Goal: Information Seeking & Learning: Learn about a topic

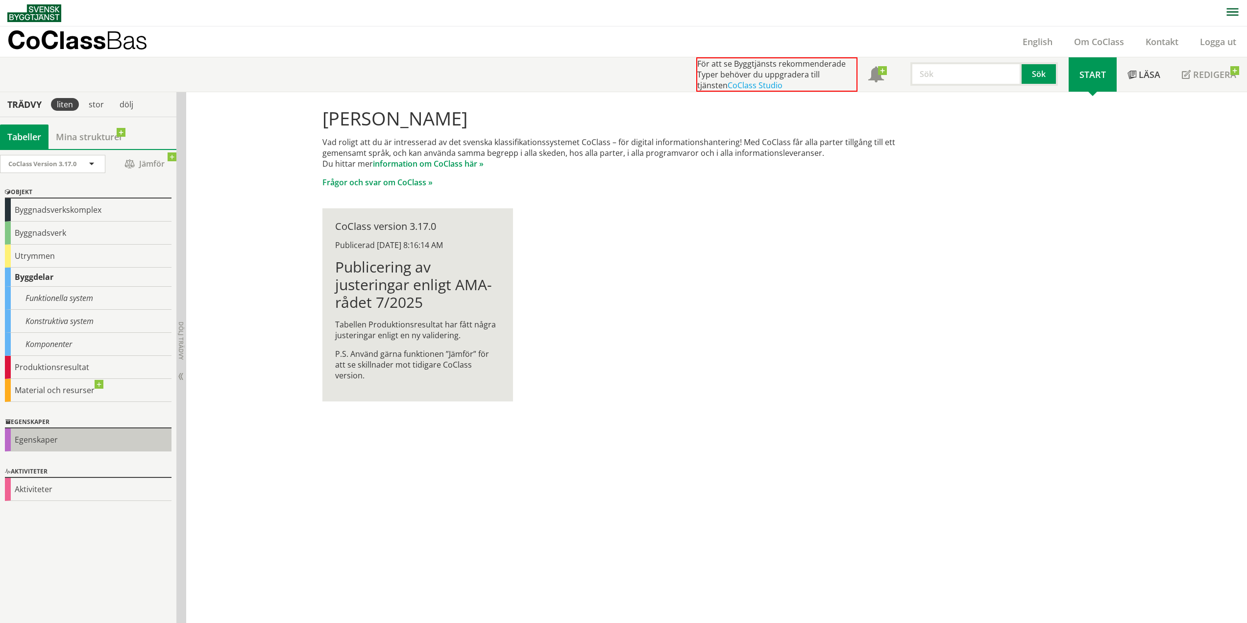
click at [54, 443] on div "Egenskaper" at bounding box center [88, 439] width 167 height 23
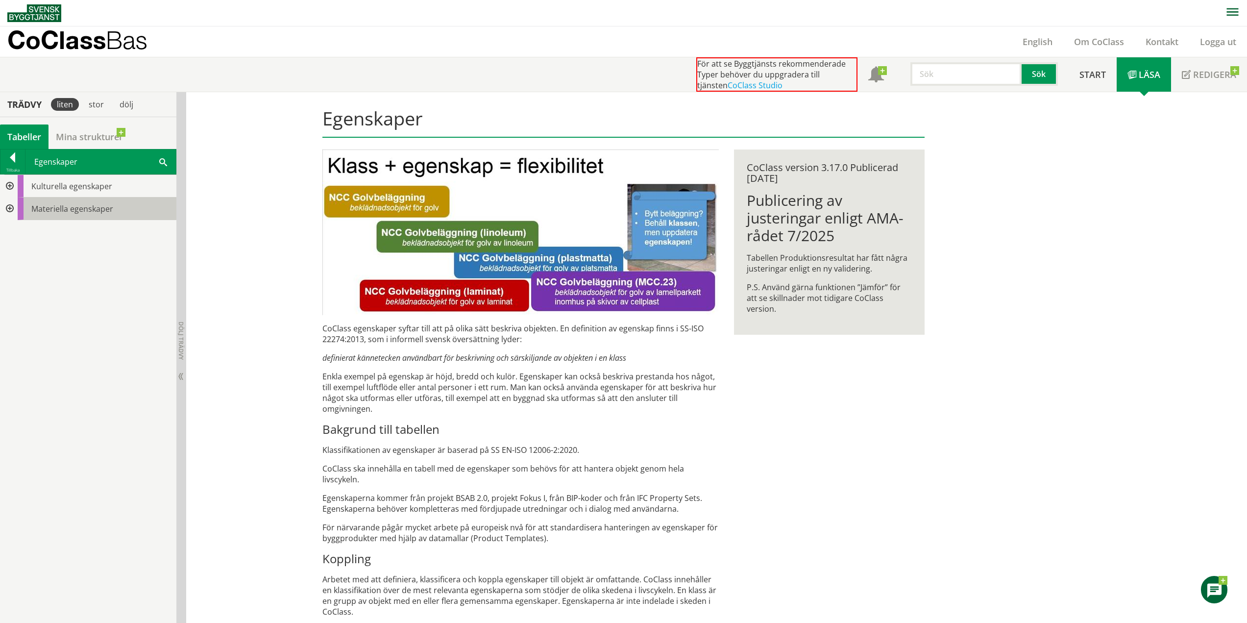
click at [67, 208] on span "Materiella egenskaper" at bounding box center [72, 208] width 82 height 11
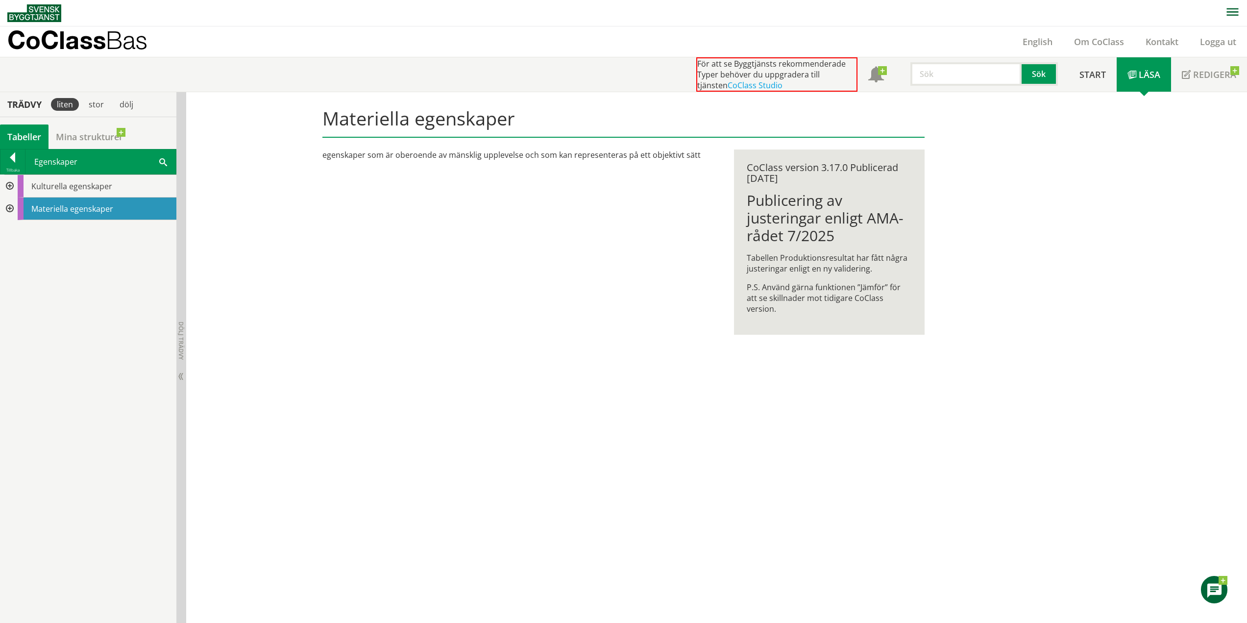
click at [10, 210] on div at bounding box center [9, 208] width 18 height 23
click at [162, 159] on span at bounding box center [163, 161] width 8 height 10
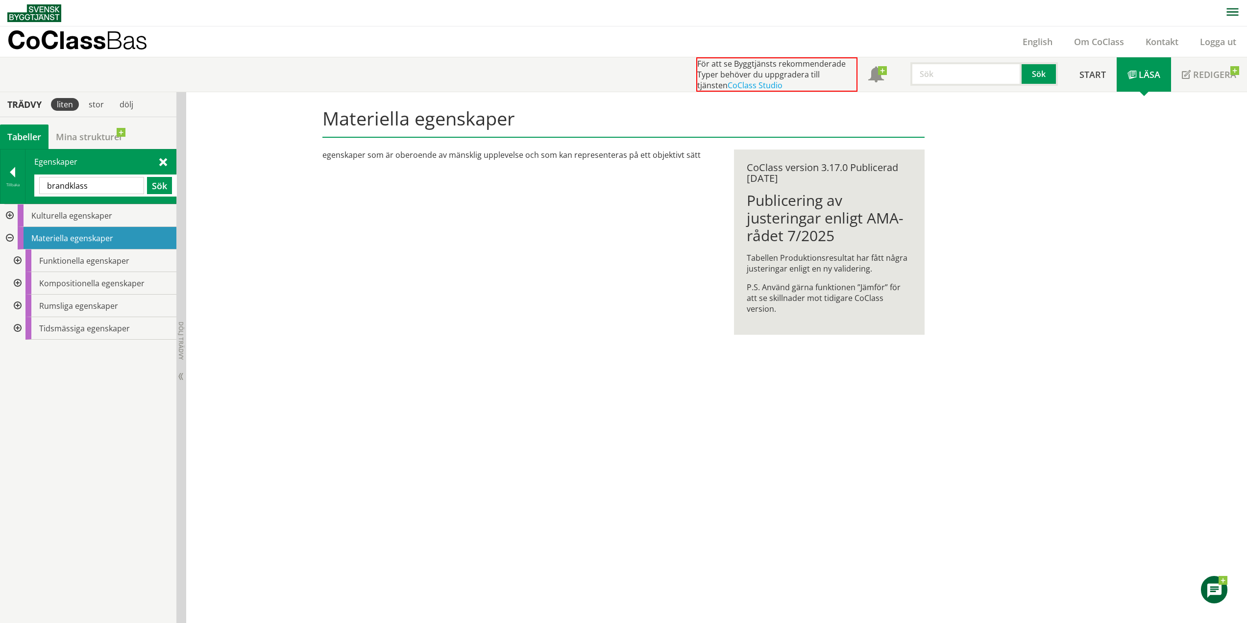
type input "brandklass"
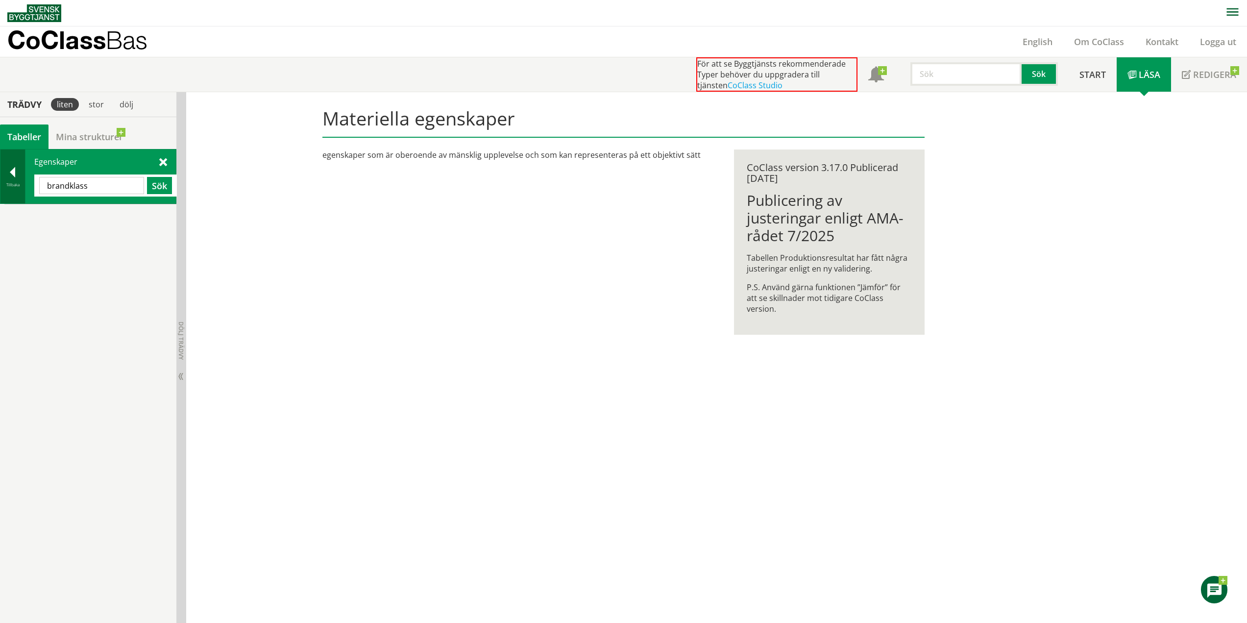
click at [11, 172] on div at bounding box center [12, 174] width 24 height 14
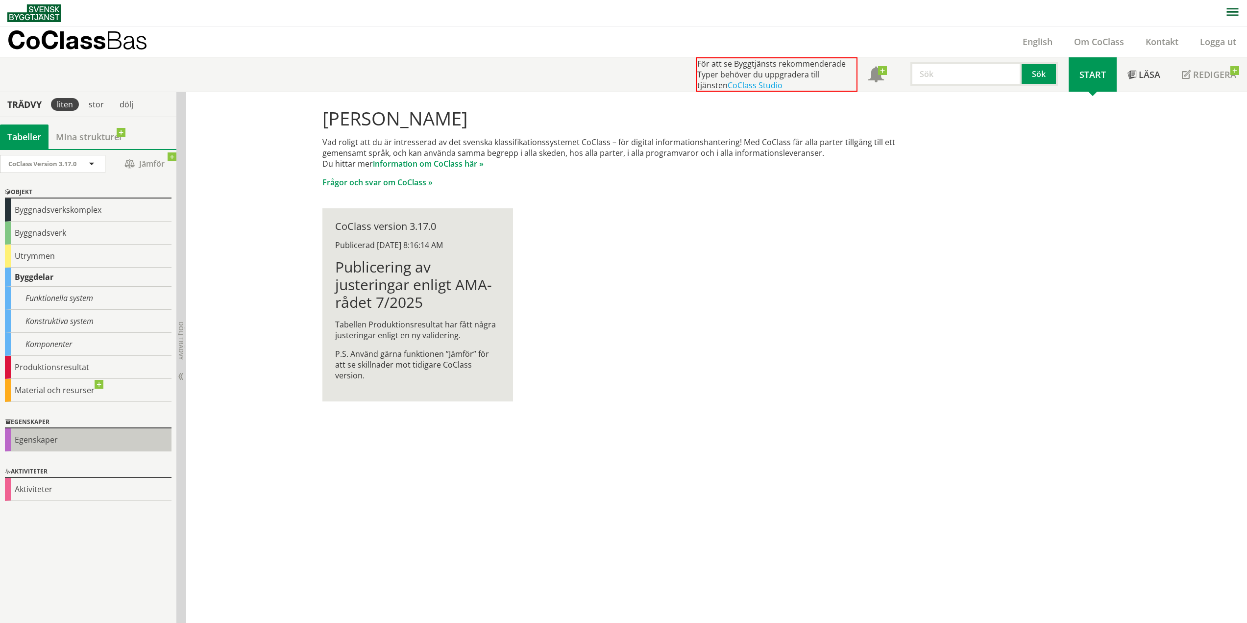
click at [51, 442] on div "Egenskaper" at bounding box center [88, 439] width 167 height 23
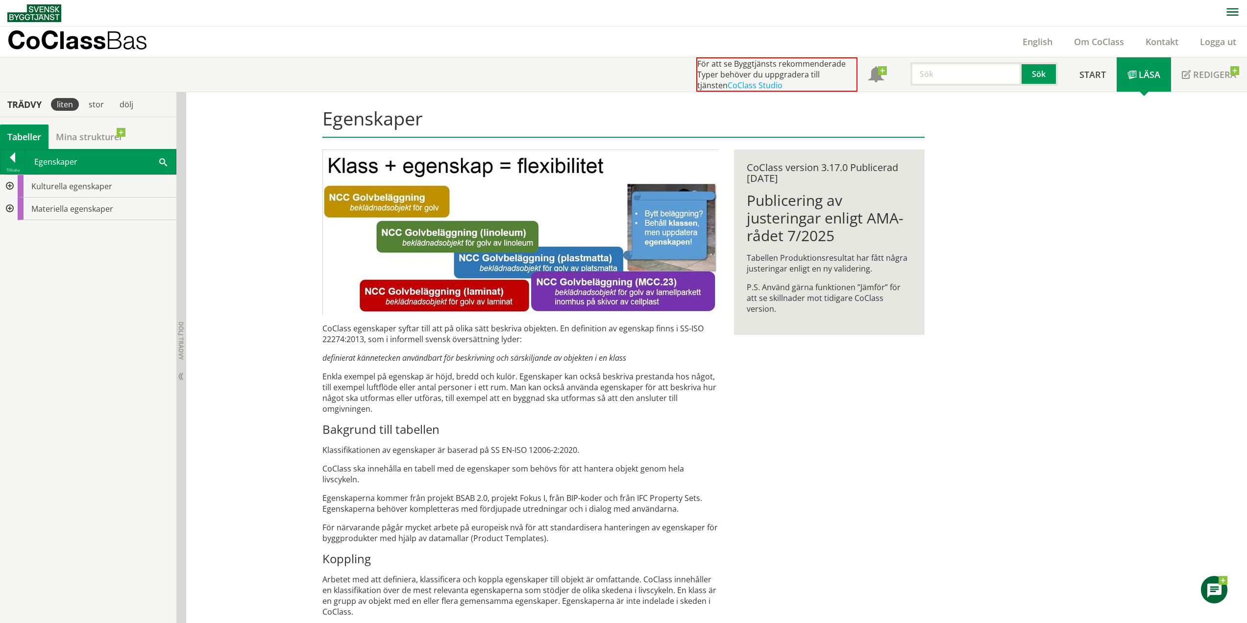
click at [5, 186] on div at bounding box center [9, 186] width 18 height 23
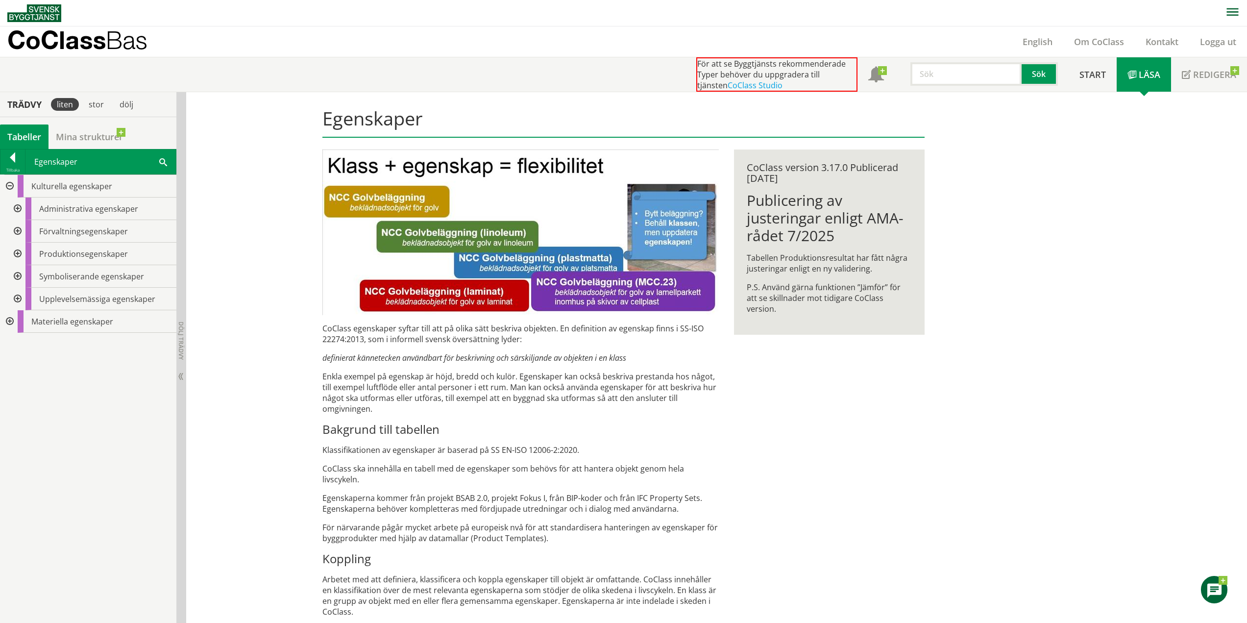
click at [165, 160] on span at bounding box center [163, 161] width 8 height 10
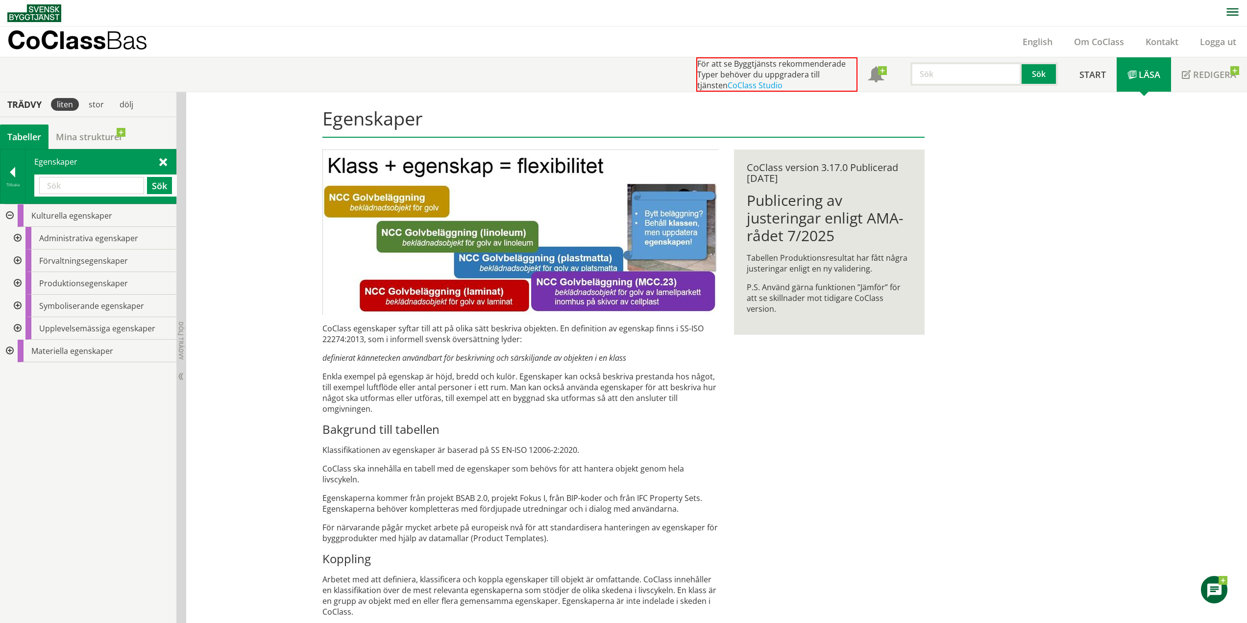
click at [91, 184] on input "text" at bounding box center [91, 185] width 105 height 17
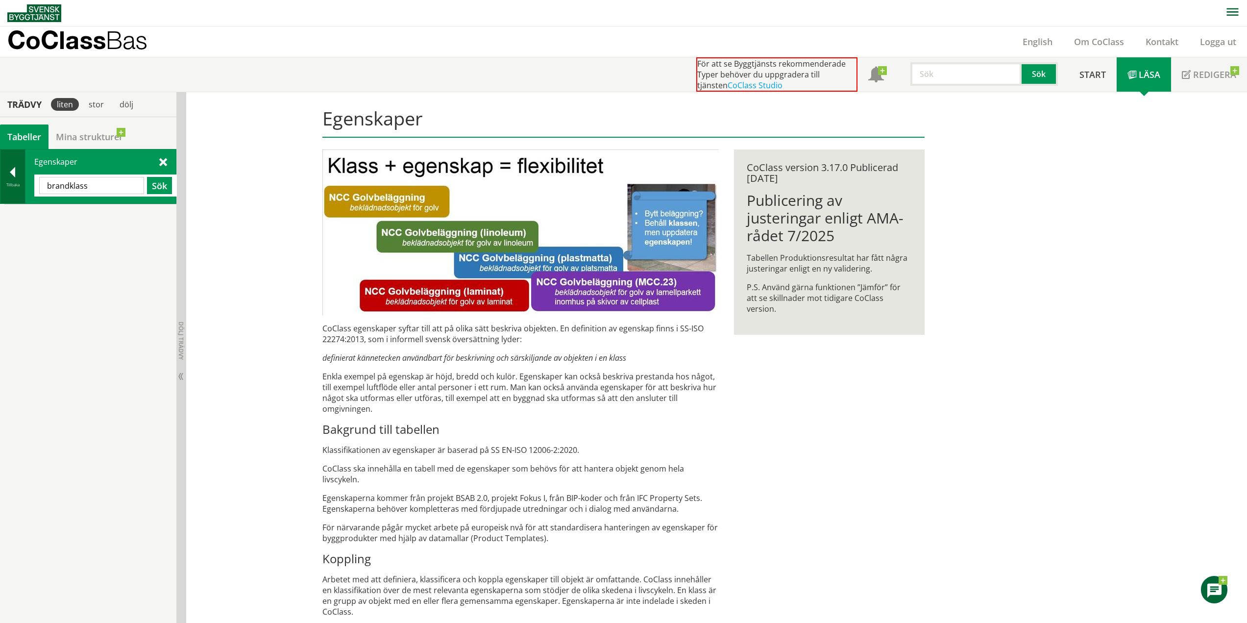
drag, startPoint x: 115, startPoint y: 180, endPoint x: 17, endPoint y: 192, distance: 98.2
click at [17, 192] on div "Tillbaka Egenskaper brandklass Sök" at bounding box center [88, 176] width 176 height 55
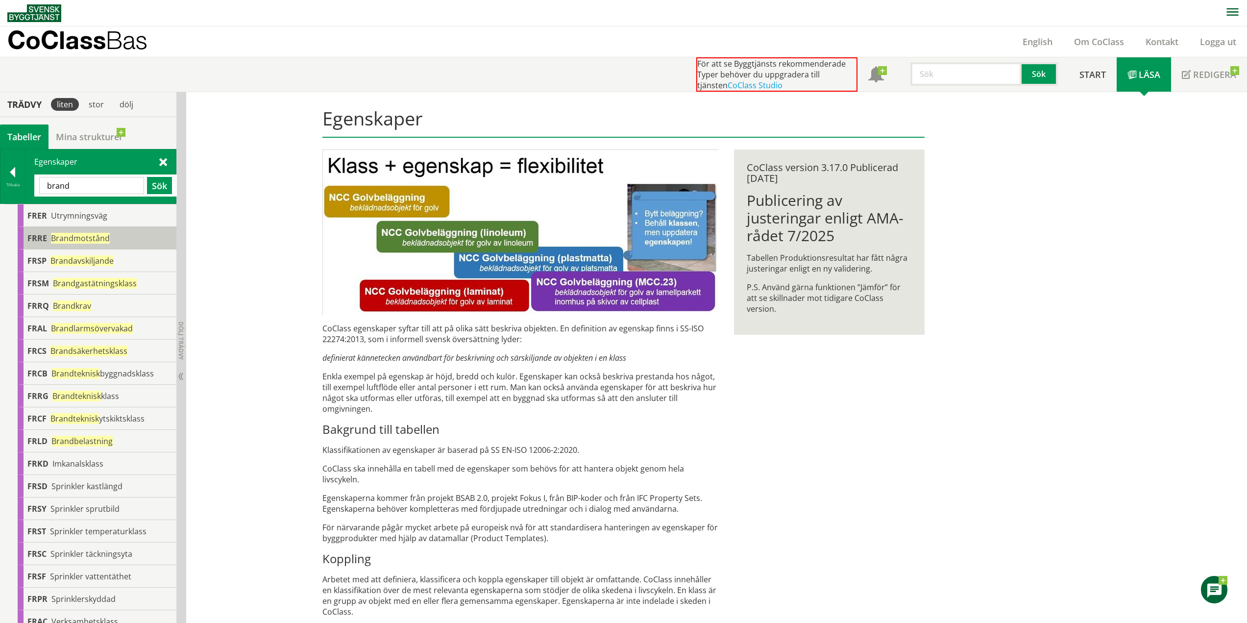
click at [82, 243] on span "Brandmotstånd" at bounding box center [80, 238] width 59 height 11
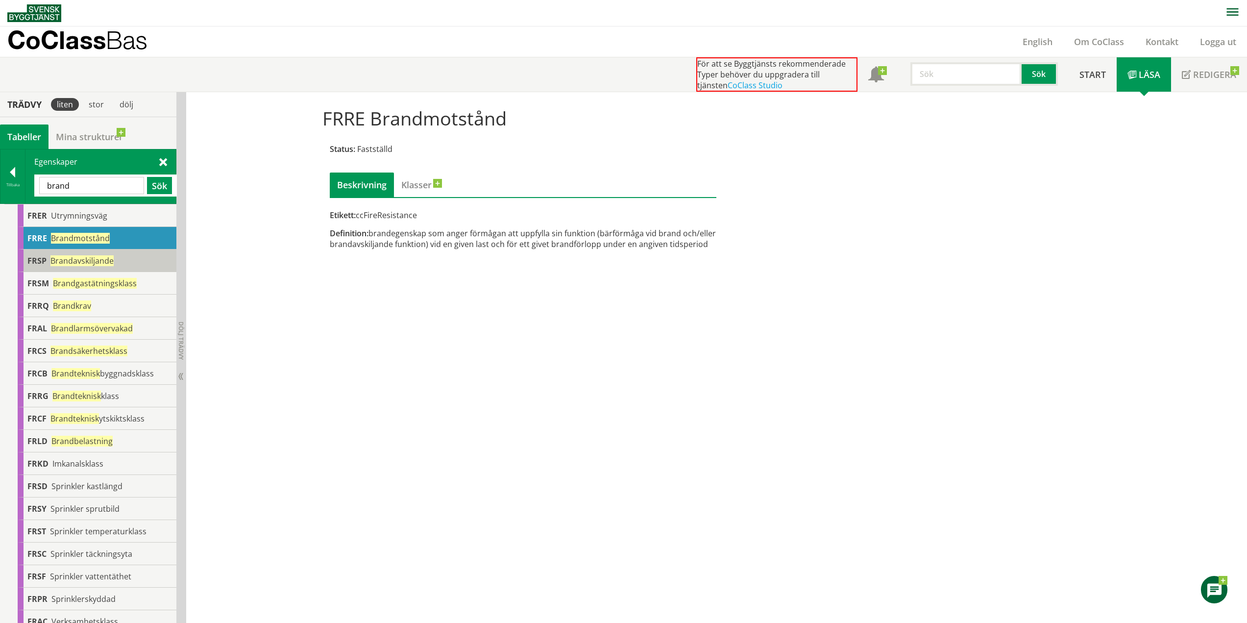
click at [94, 262] on span "Brandavskiljande" at bounding box center [81, 260] width 63 height 11
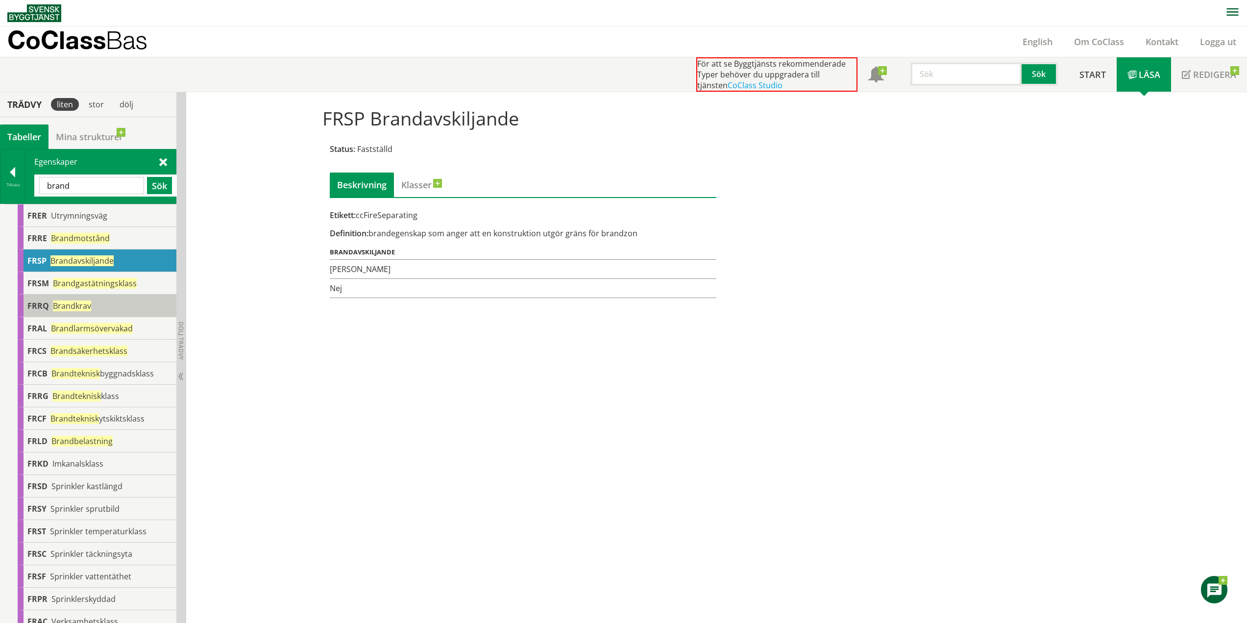
click at [88, 309] on span "Brandkrav" at bounding box center [72, 305] width 38 height 11
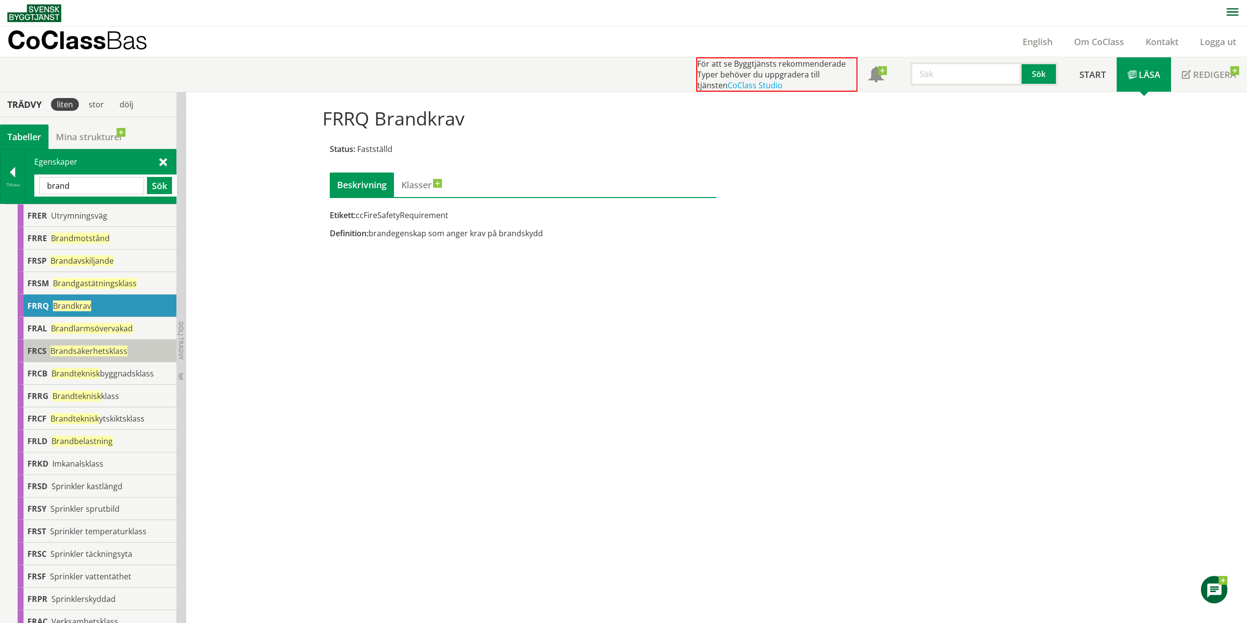
click at [113, 349] on span "Brandsäkerhetsklass" at bounding box center [88, 350] width 77 height 11
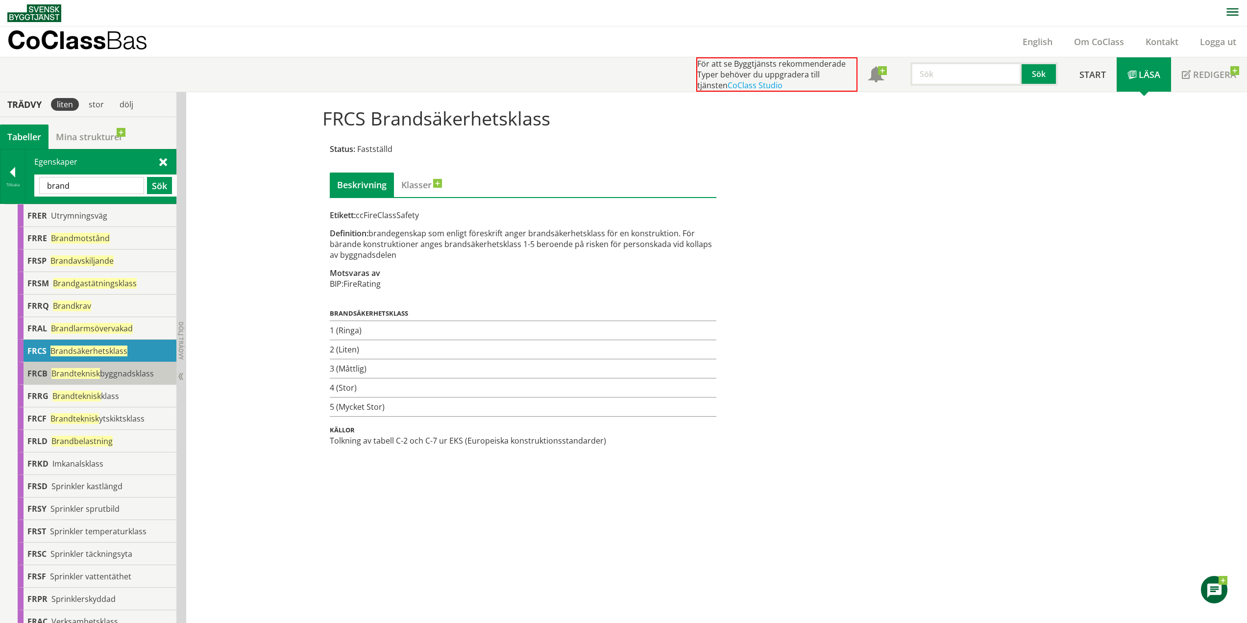
click at [120, 370] on body "AMA AMA Beskrivningsverktyg AMA Funktion BSAB Bygginfo Byggjura Byggkatalogen […" at bounding box center [623, 311] width 1247 height 623
click at [104, 374] on span "Brandteknisk byggnadsklass" at bounding box center [102, 373] width 102 height 11
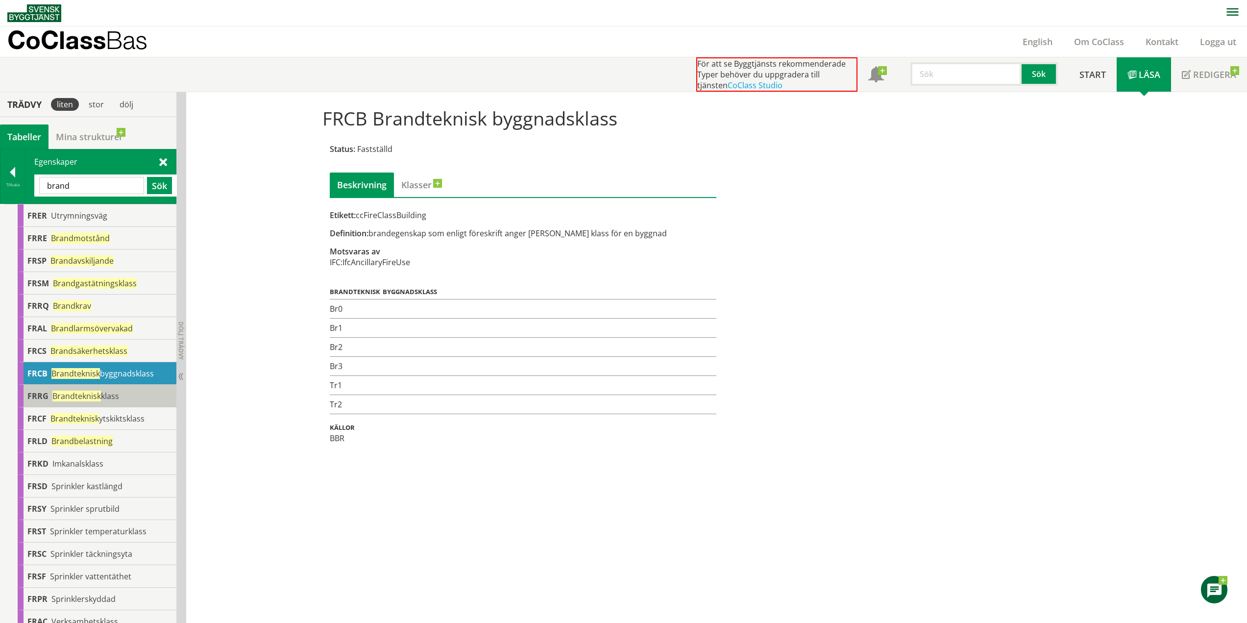
click at [115, 398] on span "Brandteknisk klass" at bounding box center [85, 395] width 67 height 11
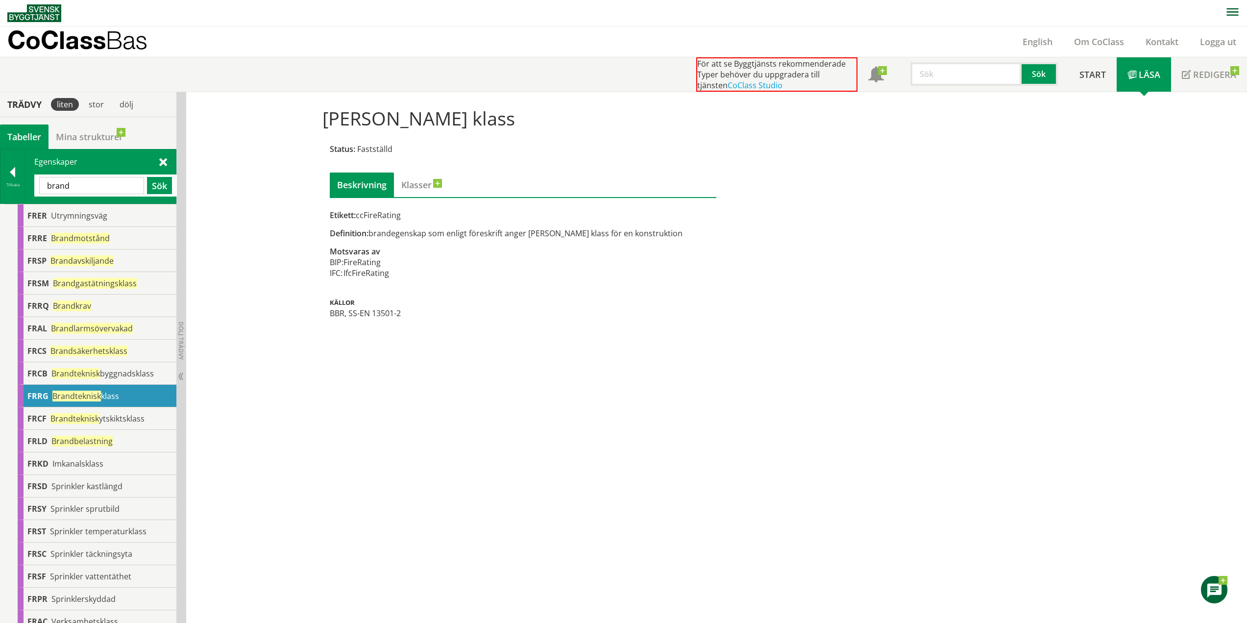
drag, startPoint x: 357, startPoint y: 216, endPoint x: 393, endPoint y: 215, distance: 36.3
click at [393, 214] on div "Etikett: ccFireRating" at bounding box center [523, 215] width 387 height 11
click at [400, 217] on div "Etikett: ccFireRating" at bounding box center [523, 215] width 387 height 11
drag, startPoint x: 400, startPoint y: 217, endPoint x: 360, endPoint y: 219, distance: 40.2
click at [361, 219] on div "Etikett: ccFireRating" at bounding box center [523, 215] width 387 height 11
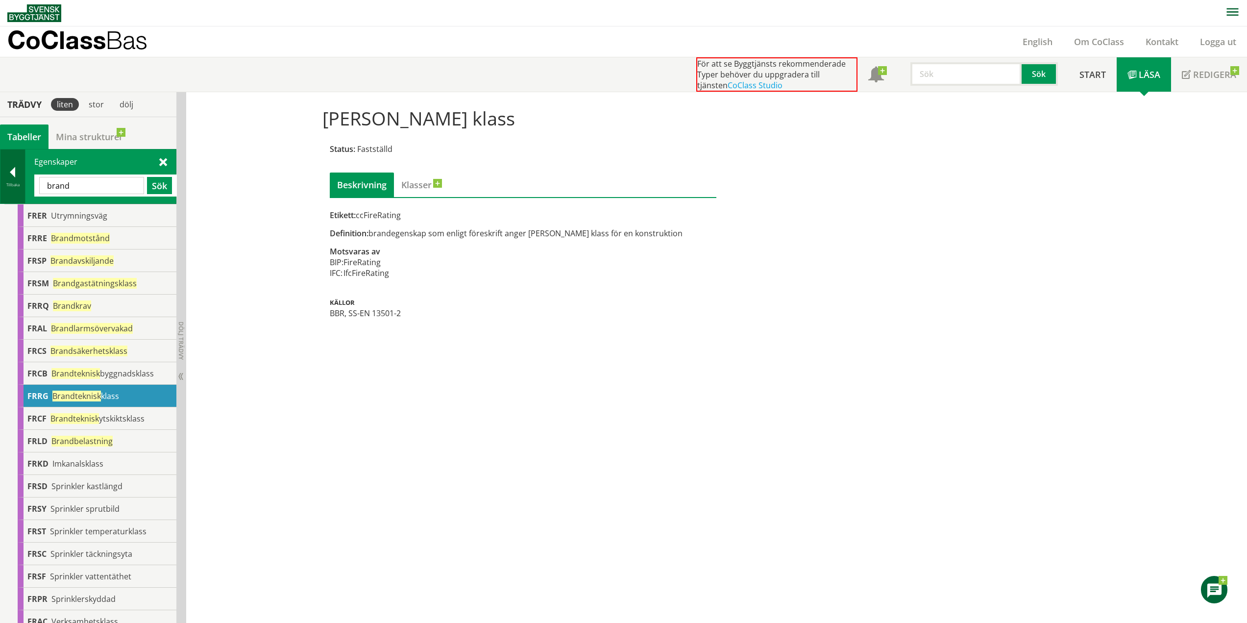
drag, startPoint x: 92, startPoint y: 183, endPoint x: 16, endPoint y: 192, distance: 76.0
click at [16, 192] on div "Tillbaka Egenskaper brand Sök" at bounding box center [88, 176] width 176 height 55
type input "ljud"
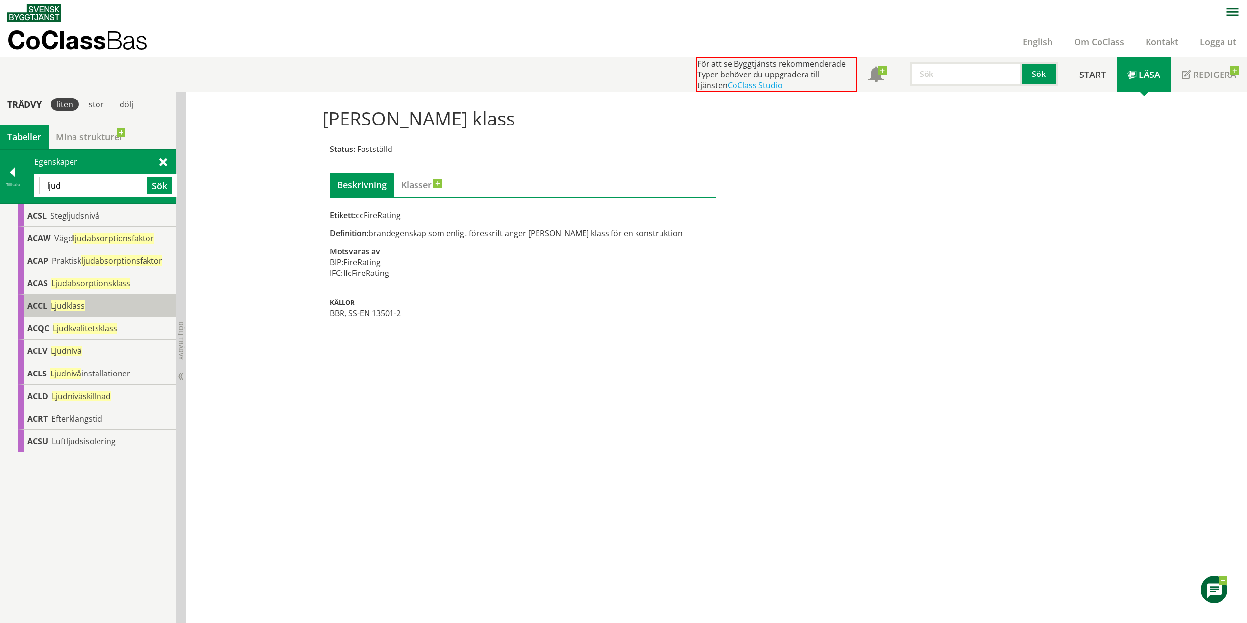
click at [74, 306] on span "Ljudklass" at bounding box center [68, 305] width 34 height 11
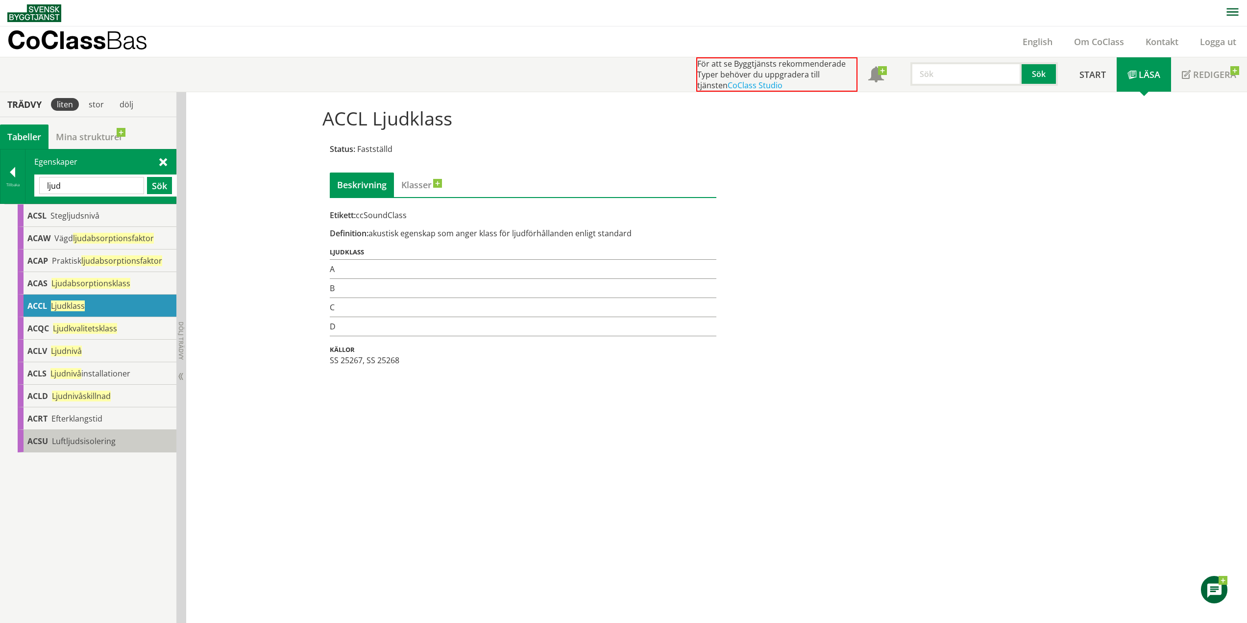
click at [81, 442] on span "Luftljudsisolering" at bounding box center [84, 441] width 64 height 11
